Goal: Obtain resource: Download file/media

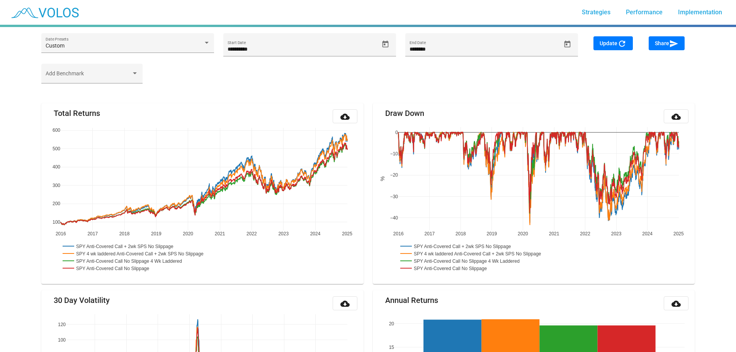
click at [347, 117] on mat-icon "cloud_download" at bounding box center [344, 116] width 9 height 9
click at [569, 44] on icon "Open calendar" at bounding box center [567, 44] width 8 height 8
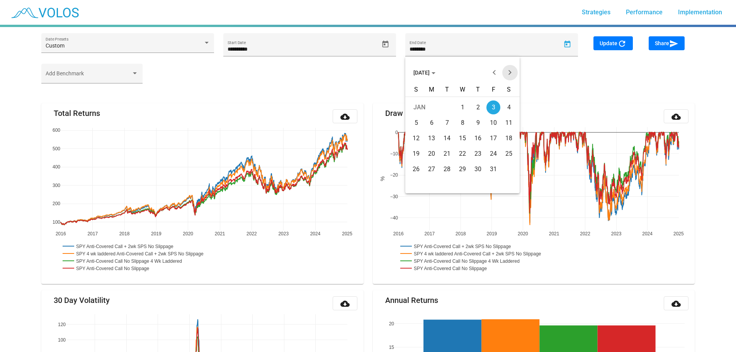
click at [511, 72] on button "Next month" at bounding box center [509, 72] width 15 height 15
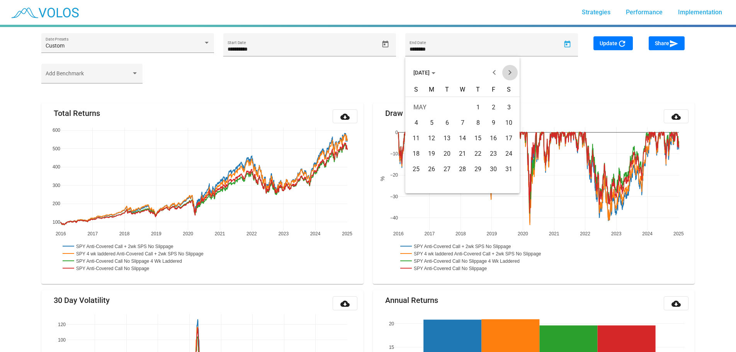
click at [511, 72] on button "Next month" at bounding box center [509, 72] width 15 height 15
click at [448, 155] on div "16" at bounding box center [447, 154] width 14 height 14
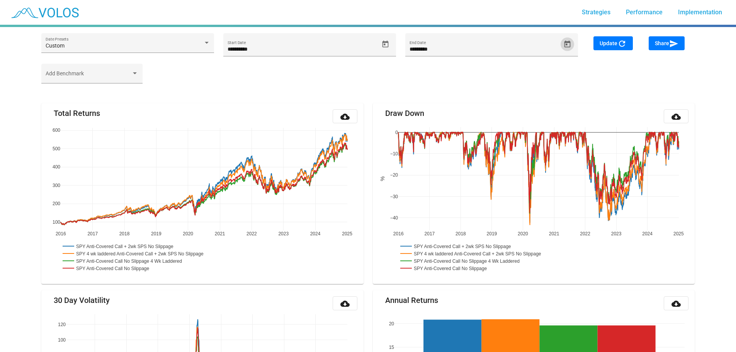
click at [613, 43] on span "Update refresh" at bounding box center [613, 43] width 27 height 6
click at [420, 46] on input "********" at bounding box center [484, 49] width 151 height 6
click at [564, 43] on icon "Open calendar" at bounding box center [567, 44] width 8 height 8
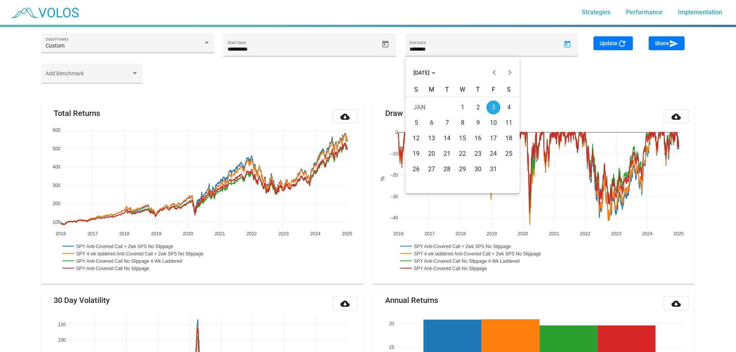
click at [492, 136] on div "17" at bounding box center [493, 138] width 14 height 14
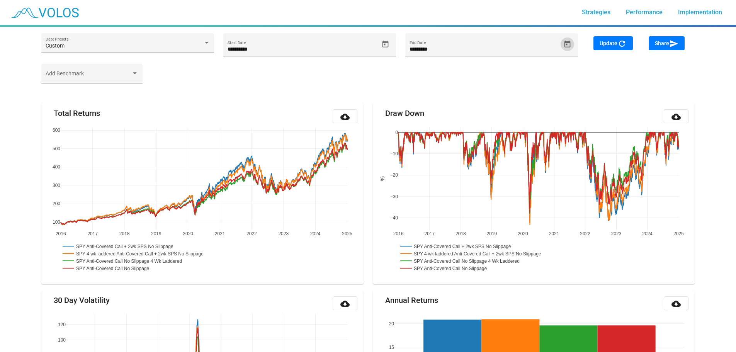
click at [612, 37] on button "Update refresh" at bounding box center [612, 43] width 39 height 14
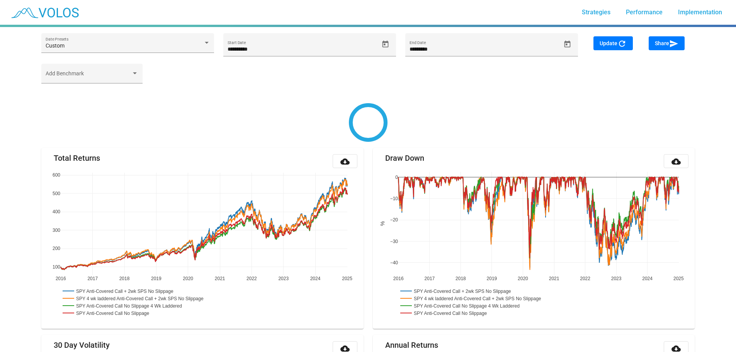
type input "********"
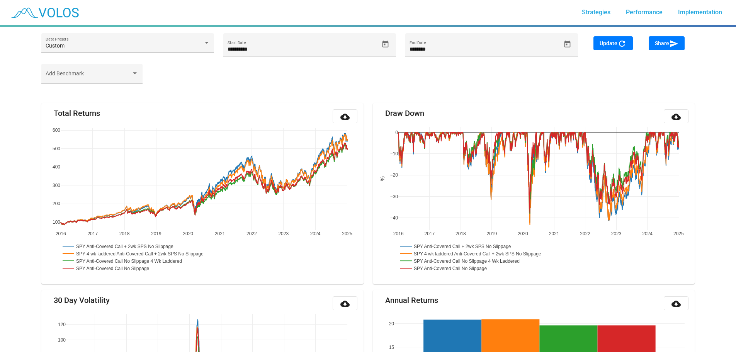
click at [351, 118] on button "cloud_download" at bounding box center [345, 116] width 25 height 14
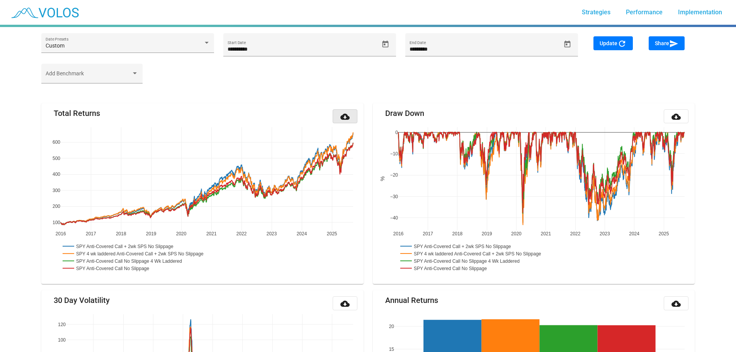
click at [347, 116] on mat-icon "cloud_download" at bounding box center [344, 116] width 9 height 9
click at [594, 12] on span "Strategies" at bounding box center [596, 11] width 29 height 7
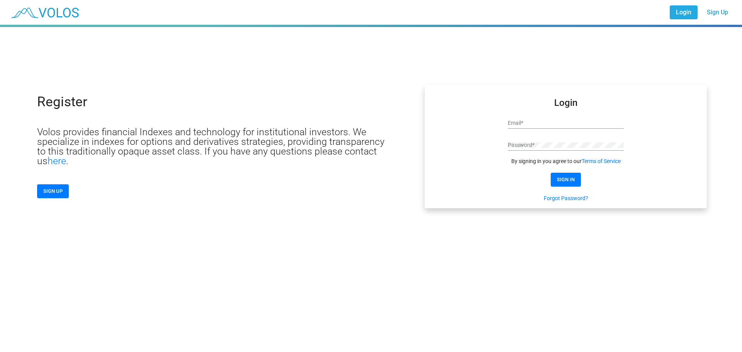
type input "**********"
click at [560, 176] on button "SIGN IN" at bounding box center [565, 180] width 30 height 14
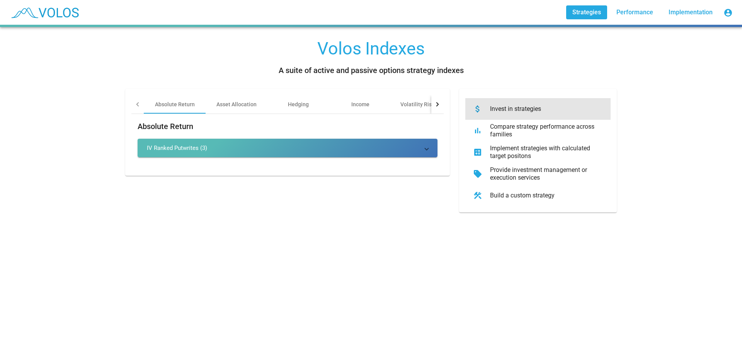
click at [506, 107] on div "Invest in strategies" at bounding box center [544, 109] width 121 height 8
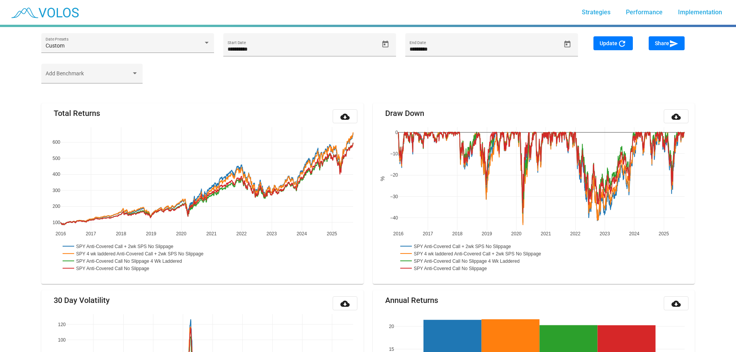
click at [54, 10] on img at bounding box center [44, 12] width 76 height 19
click at [690, 10] on span "Implementation" at bounding box center [700, 11] width 44 height 7
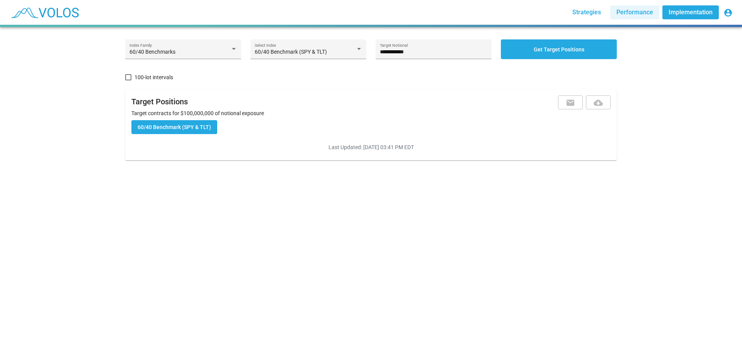
click at [637, 10] on span "Performance" at bounding box center [634, 11] width 37 height 7
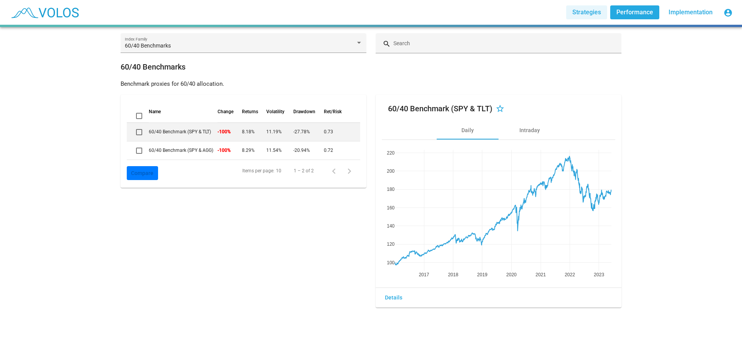
click at [597, 9] on span "Strategies" at bounding box center [586, 11] width 29 height 7
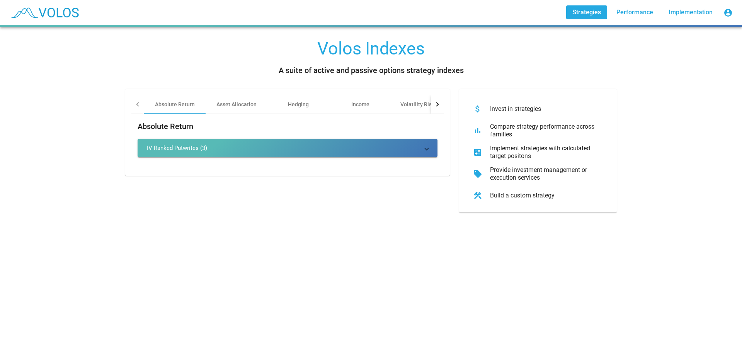
click at [439, 108] on div at bounding box center [437, 104] width 12 height 19
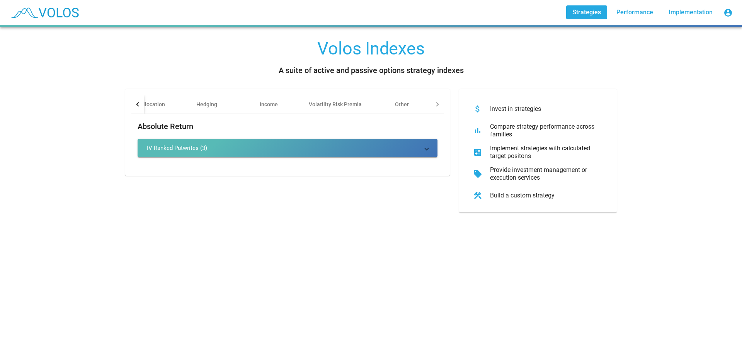
click at [501, 126] on div "Compare strategy performance across families" at bounding box center [544, 130] width 121 height 15
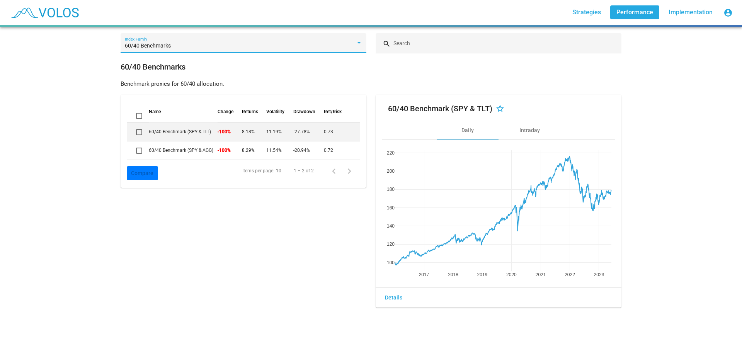
click at [353, 46] on div "60/40 Benchmarks" at bounding box center [244, 46] width 238 height 6
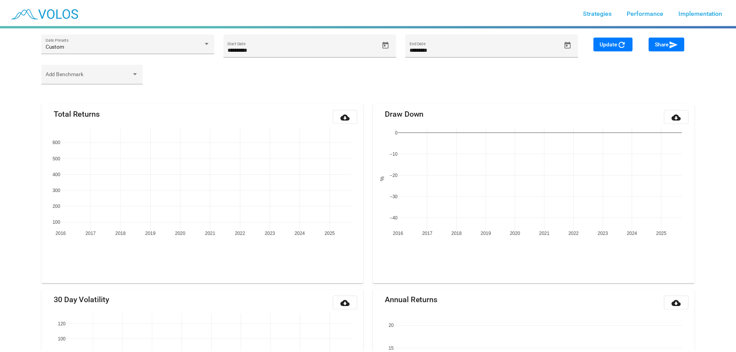
scroll to position [91, 0]
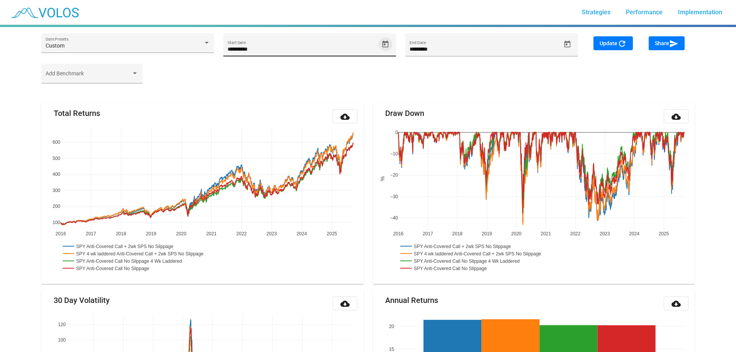
click at [384, 45] on icon "Open calendar" at bounding box center [385, 44] width 8 height 8
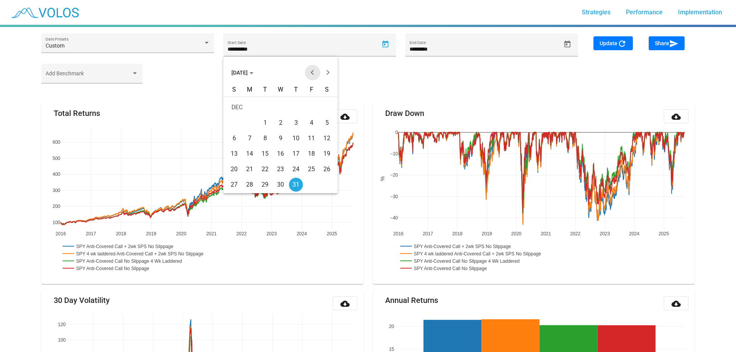
click at [312, 75] on button "Previous month" at bounding box center [312, 72] width 15 height 15
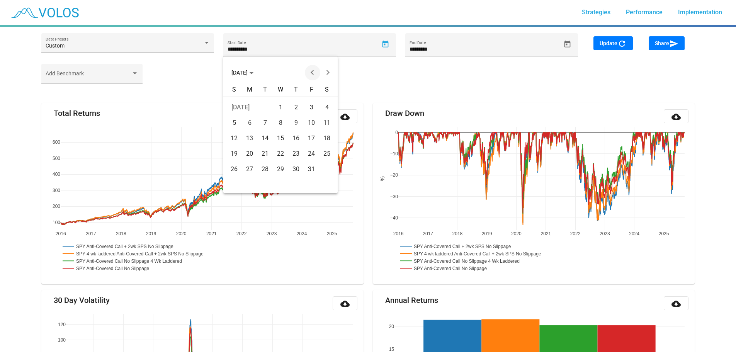
click at [312, 75] on button "Previous month" at bounding box center [312, 72] width 15 height 15
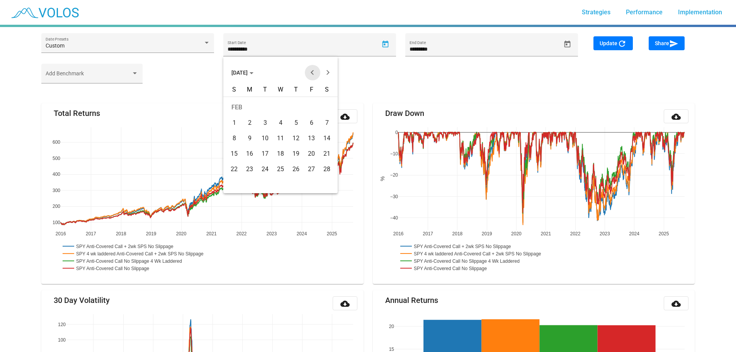
click at [312, 75] on button "Previous month" at bounding box center [312, 72] width 15 height 15
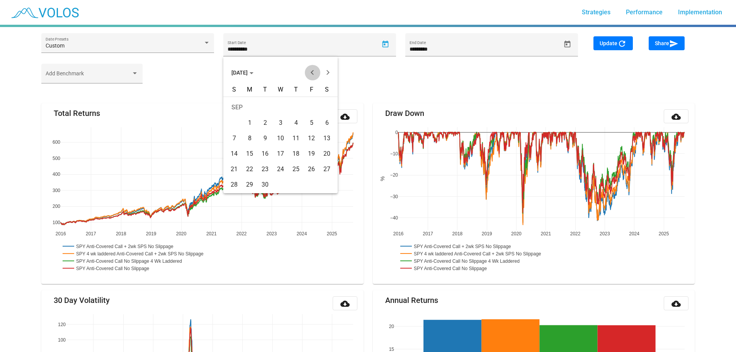
click at [312, 75] on button "Previous month" at bounding box center [312, 72] width 15 height 15
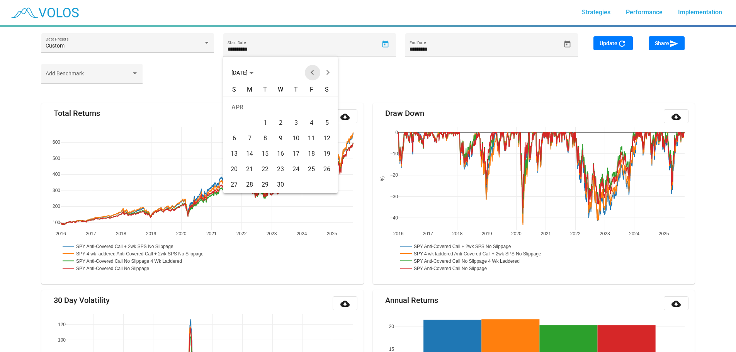
click at [312, 75] on button "Previous month" at bounding box center [312, 72] width 15 height 15
click at [265, 186] on div "31" at bounding box center [265, 185] width 14 height 14
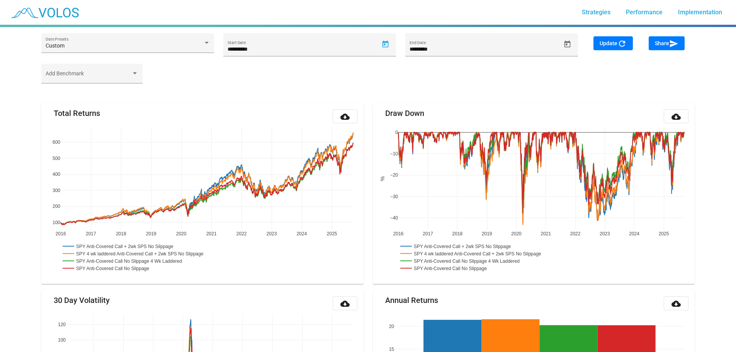
type input "**********"
click at [613, 43] on span "Update refresh" at bounding box center [613, 43] width 27 height 6
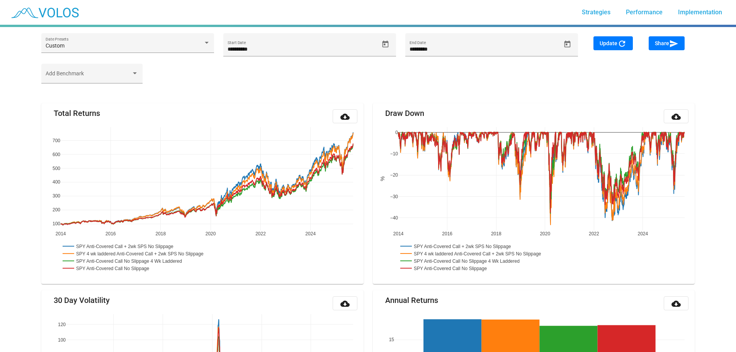
click at [348, 117] on mat-icon "cloud_download" at bounding box center [344, 116] width 9 height 9
